Goal: Task Accomplishment & Management: Manage account settings

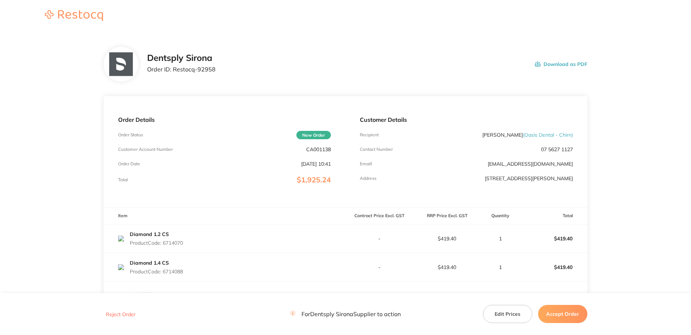
click at [560, 316] on button "Accept Order" at bounding box center [562, 314] width 49 height 18
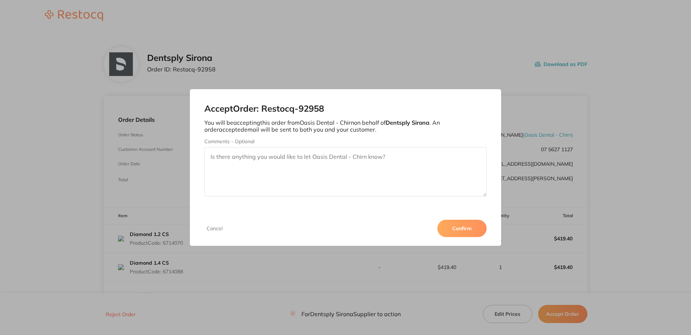
click at [472, 230] on button "Confirm" at bounding box center [461, 227] width 49 height 17
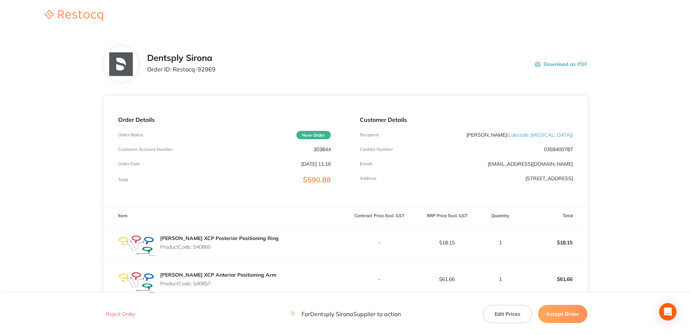
click at [564, 315] on button "Accept Order" at bounding box center [562, 314] width 49 height 18
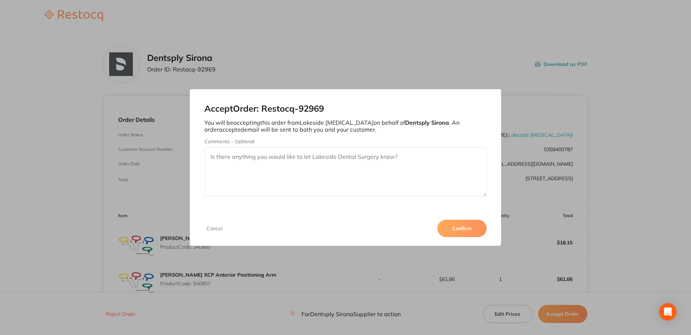
click at [460, 226] on button "Confirm" at bounding box center [461, 227] width 49 height 17
